Goal: Navigation & Orientation: Find specific page/section

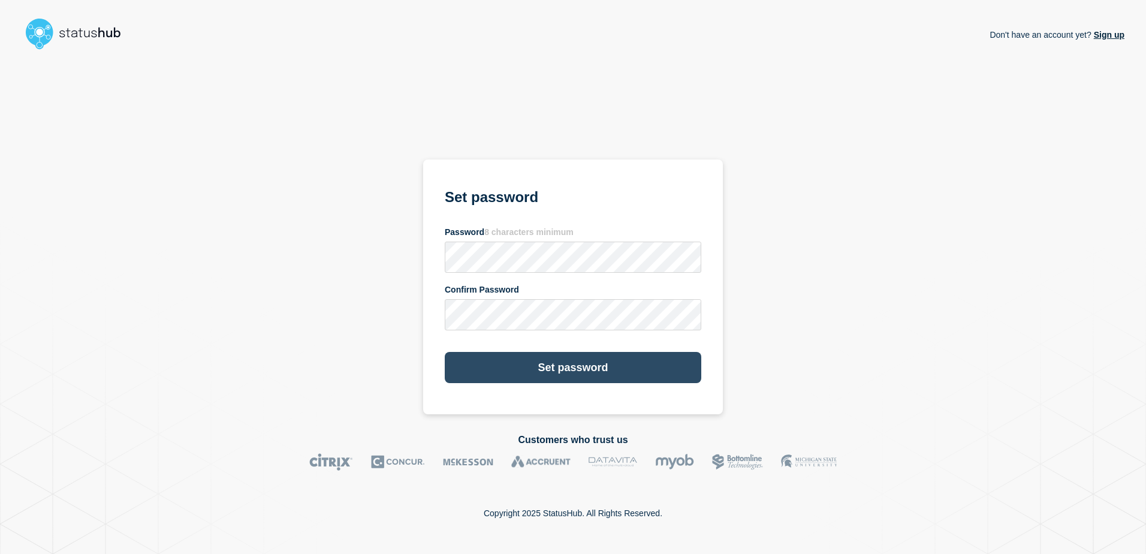
click at [588, 364] on button "Set password" at bounding box center [573, 367] width 257 height 31
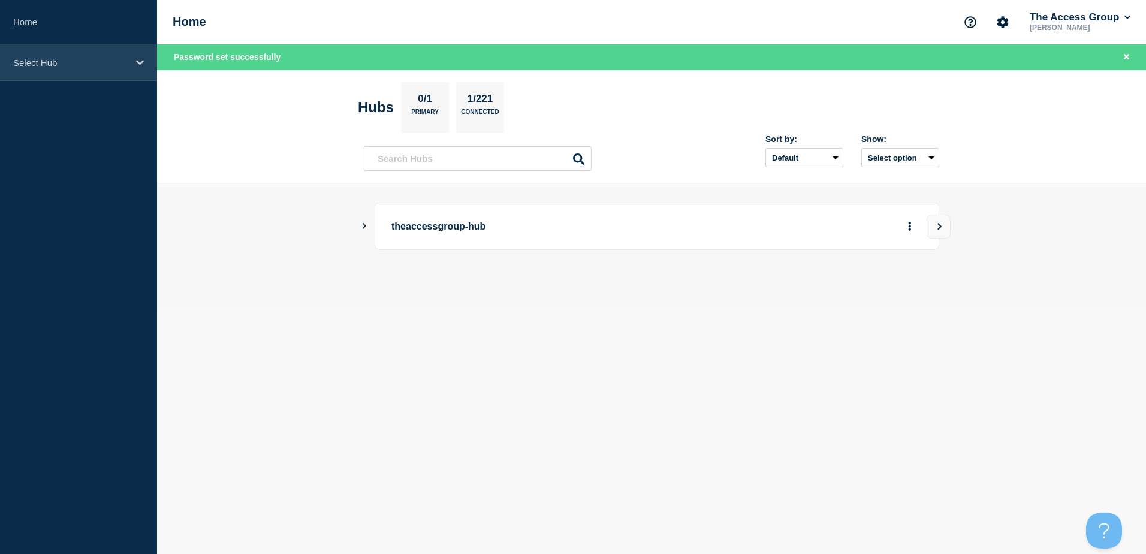
click at [49, 64] on p "Select Hub" at bounding box center [70, 63] width 115 height 10
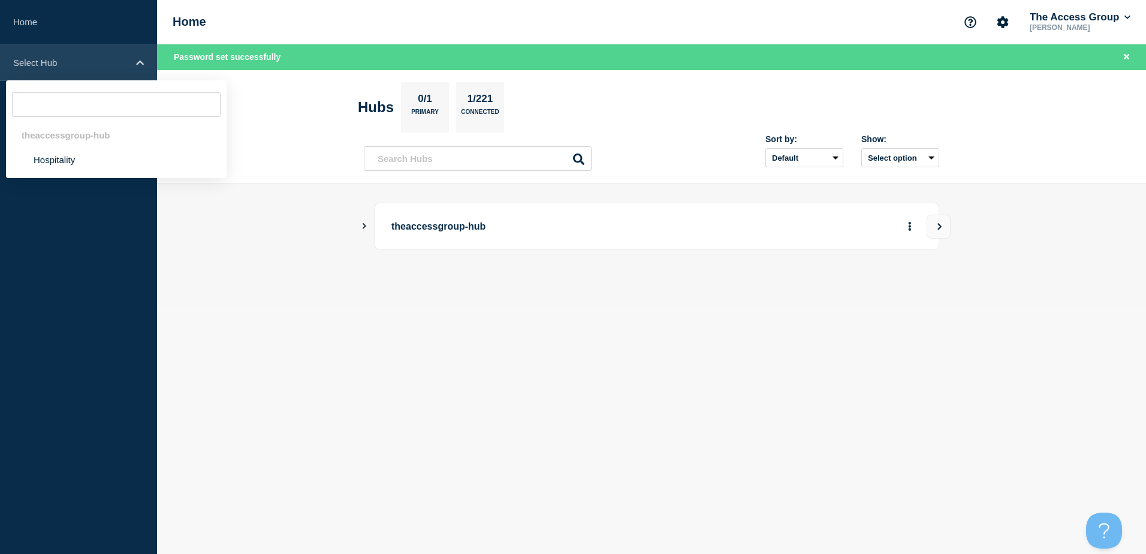
click at [49, 64] on p "Select Hub" at bounding box center [70, 63] width 115 height 10
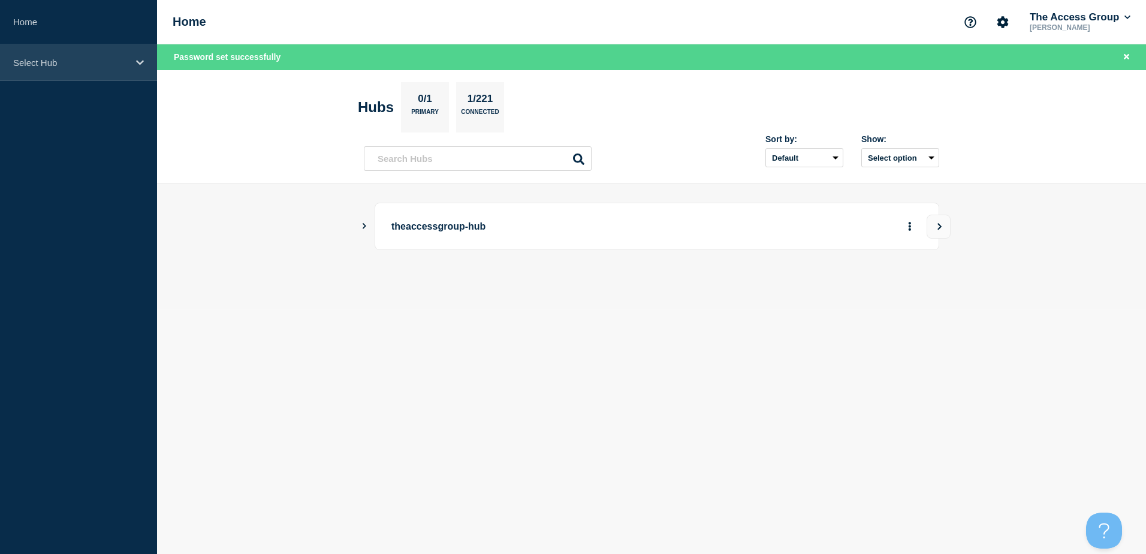
click at [49, 64] on p "Select Hub" at bounding box center [70, 63] width 115 height 10
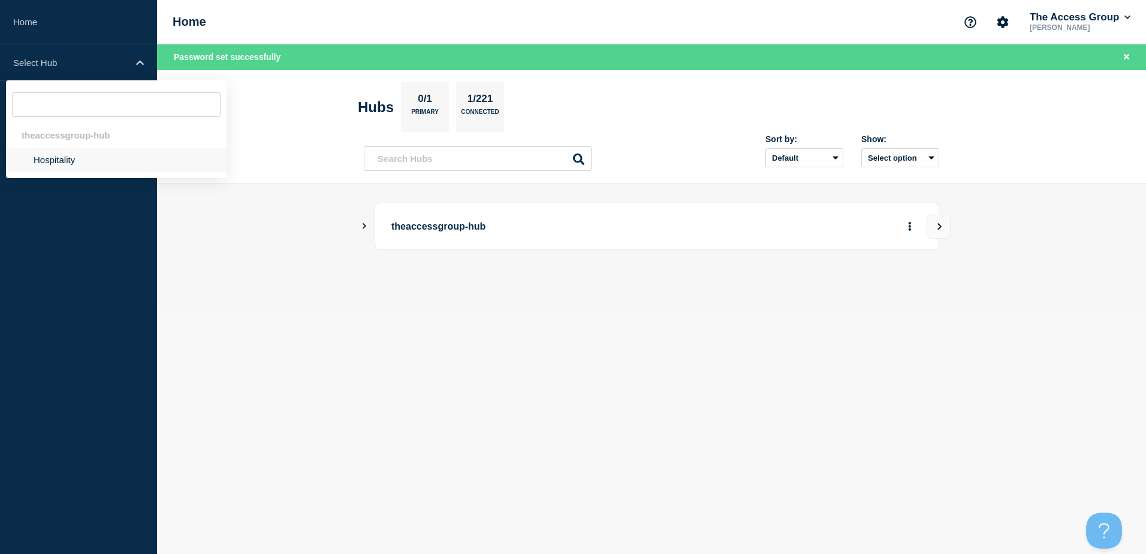
click at [62, 159] on li "Hospitality" at bounding box center [116, 159] width 221 height 25
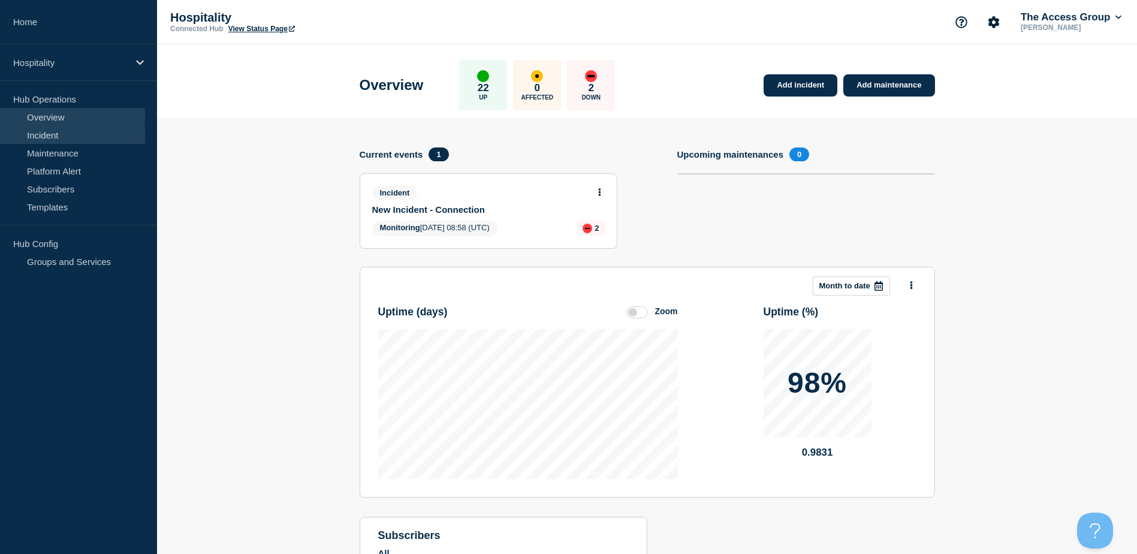
click at [54, 132] on link "Incident" at bounding box center [72, 135] width 145 height 18
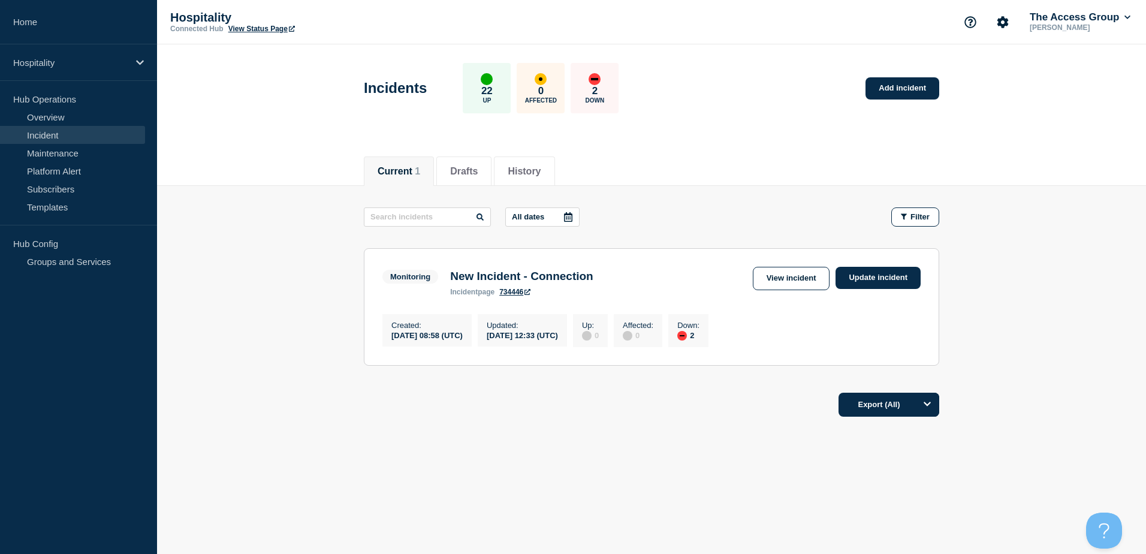
click at [803, 22] on div "Hospitality Connected Hub View Status Page The Access Group [PERSON_NAME]" at bounding box center [651, 22] width 989 height 44
click at [53, 207] on link "Templates" at bounding box center [72, 207] width 145 height 18
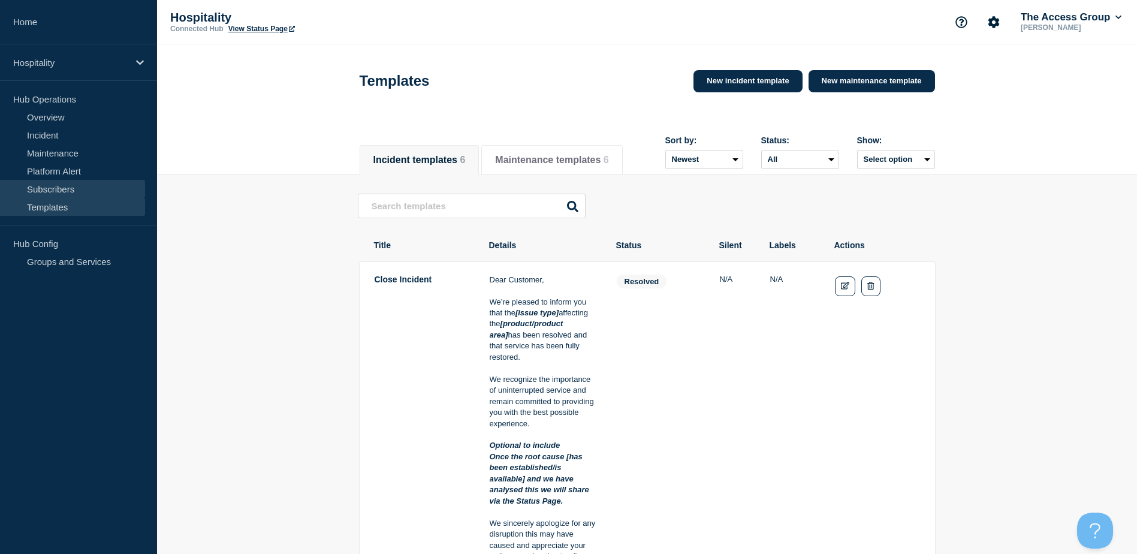
click at [43, 189] on link "Subscribers" at bounding box center [72, 189] width 145 height 18
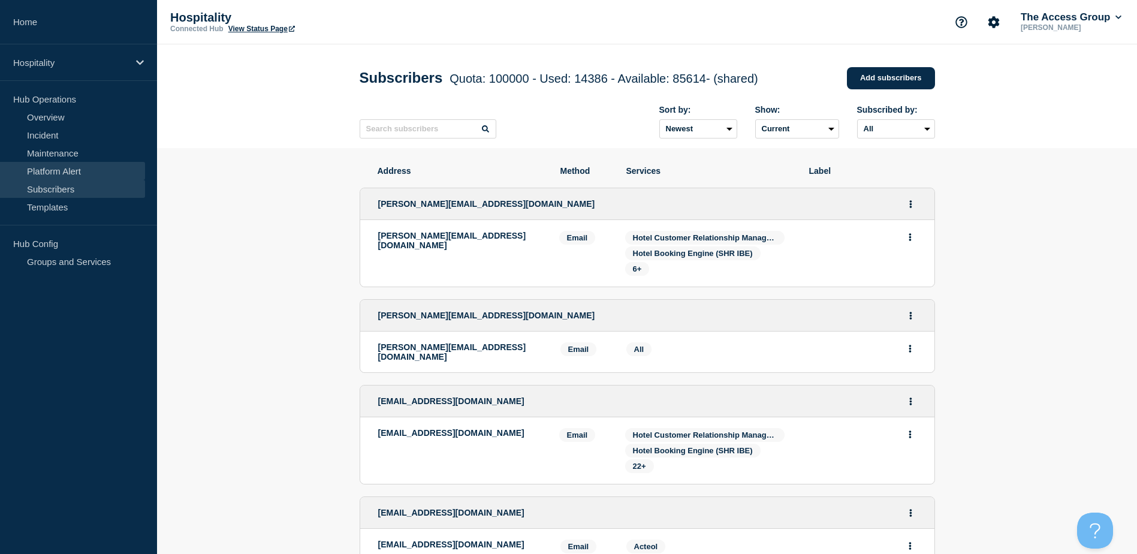
click at [57, 170] on link "Platform Alert" at bounding box center [72, 171] width 145 height 18
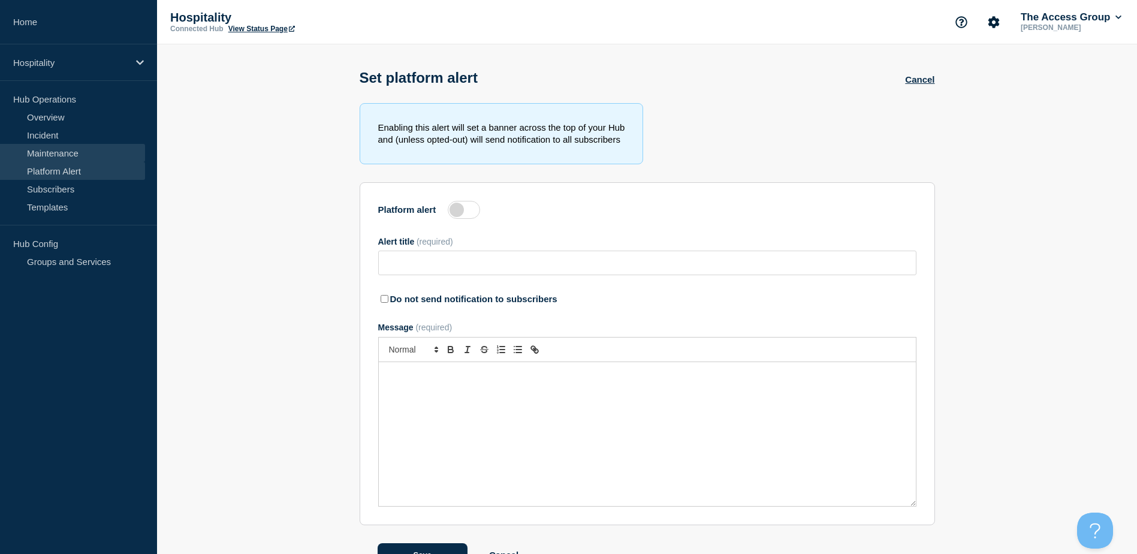
click at [63, 150] on link "Maintenance" at bounding box center [72, 153] width 145 height 18
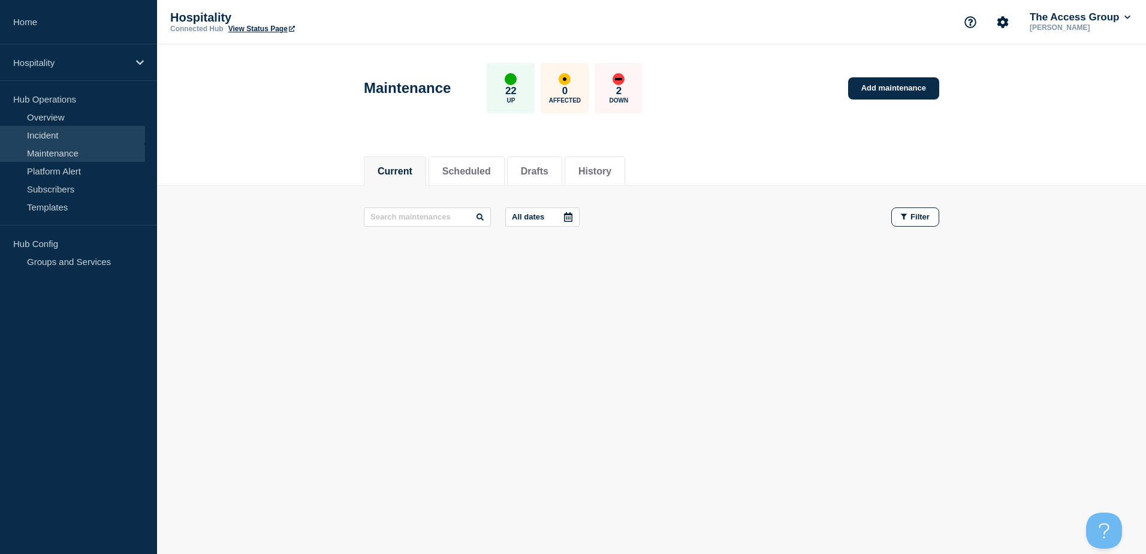
click at [59, 134] on link "Incident" at bounding box center [72, 135] width 145 height 18
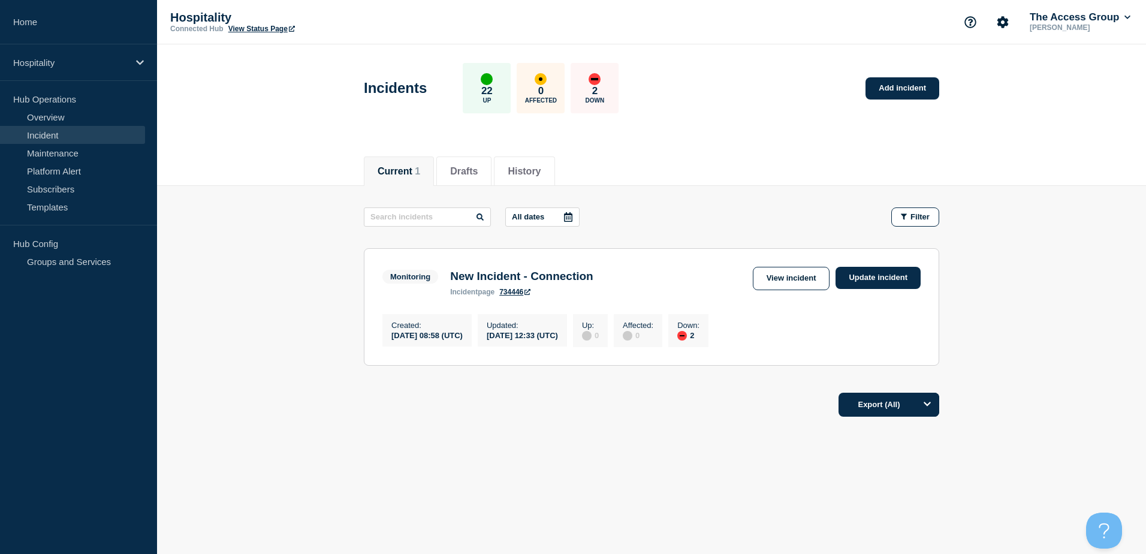
click at [530, 293] on icon at bounding box center [527, 292] width 6 height 6
